Goal: Transaction & Acquisition: Purchase product/service

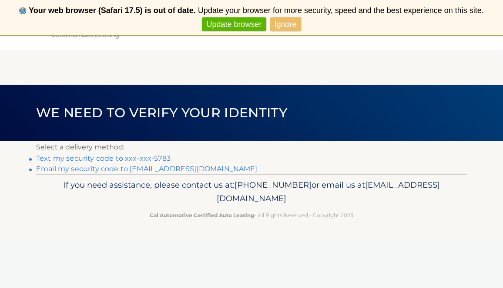
click at [160, 157] on link "Text my security code to xxx-xxx-5783" at bounding box center [103, 158] width 134 height 8
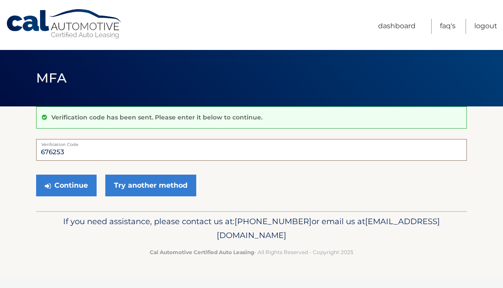
type input "676253"
click at [66, 185] on button "Continue" at bounding box center [66, 186] width 60 height 22
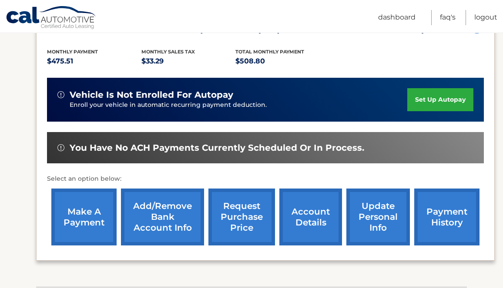
scroll to position [174, 0]
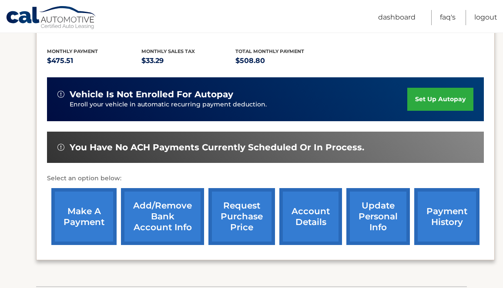
click at [90, 223] on link "make a payment" at bounding box center [83, 216] width 65 height 57
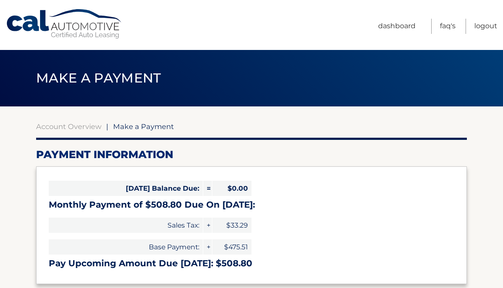
select select "MWVjNTNjN2MtOTIwMS00MmVmLTgxZjItYzBlM2MyZjI5MmEw"
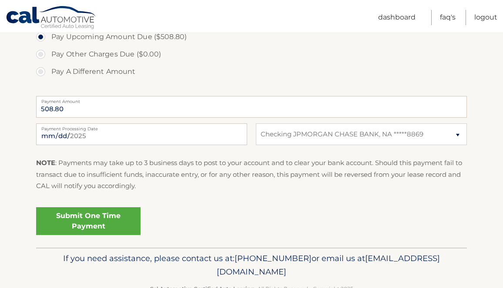
scroll to position [309, 0]
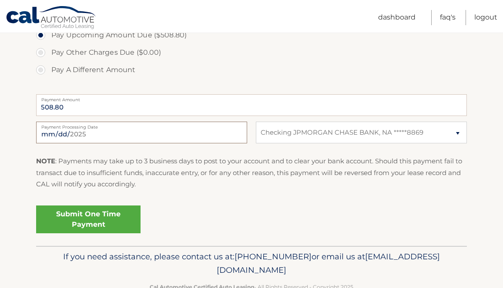
click at [97, 133] on input "2025-08-13" at bounding box center [141, 133] width 211 height 22
type input "2025-08-17"
click at [199, 212] on div "Submit One Time Payment" at bounding box center [251, 217] width 430 height 31
click at [90, 218] on link "Submit One Time Payment" at bounding box center [88, 220] width 104 height 28
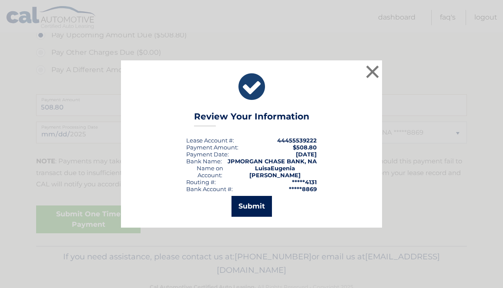
click at [247, 202] on button "Submit" at bounding box center [251, 206] width 40 height 21
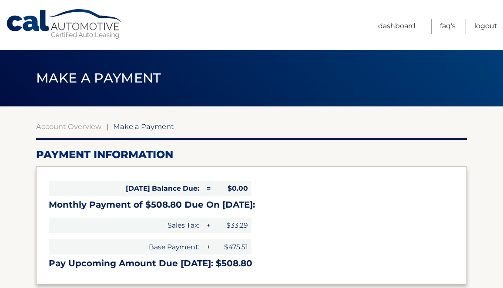
select select "MWVjNTNjN2MtOTIwMS00MmVmLTgxZjItYzBlM2MyZjI5MmEw"
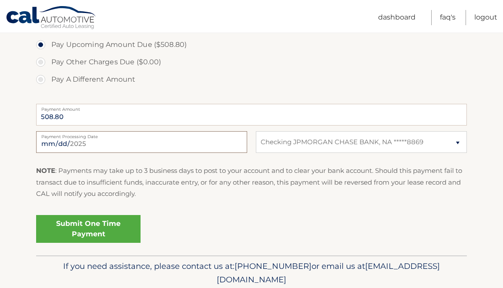
click at [98, 145] on input "2025-08-13" at bounding box center [141, 142] width 211 height 22
type input "2025-08-17"
click at [183, 223] on div "Submit One Time Payment" at bounding box center [251, 227] width 430 height 31
click at [93, 230] on link "Submit One Time Payment" at bounding box center [88, 229] width 104 height 28
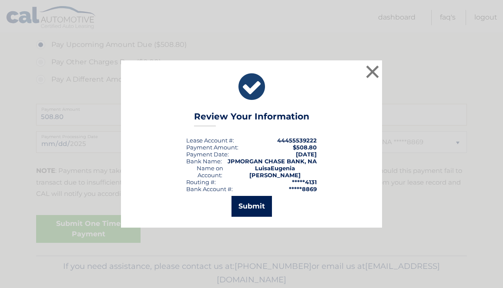
click at [248, 201] on button "Submit" at bounding box center [251, 206] width 40 height 21
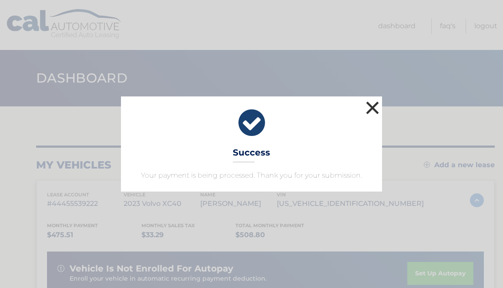
click at [371, 110] on button "×" at bounding box center [371, 107] width 17 height 17
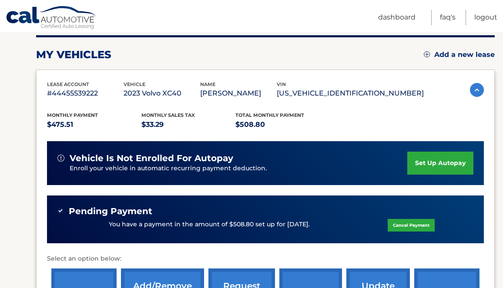
scroll to position [110, 0]
